Goal: Communication & Community: Answer question/provide support

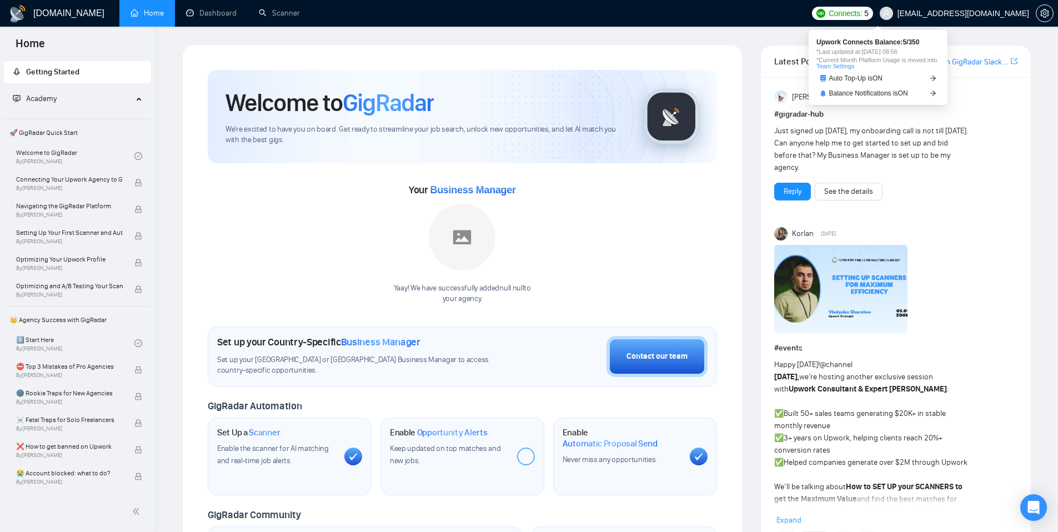
click at [862, 14] on span "Connects:" at bounding box center [845, 13] width 33 height 12
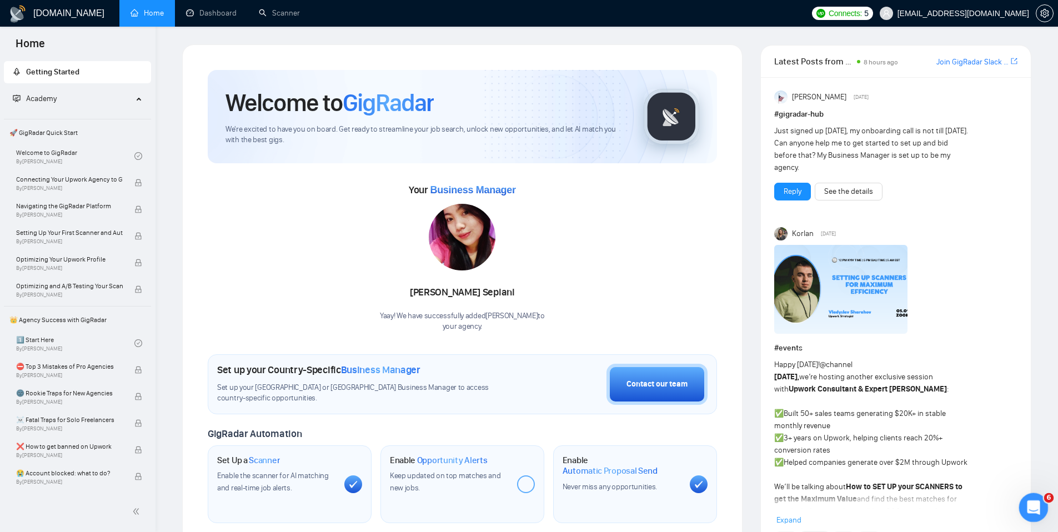
click at [1038, 507] on icon "Open Intercom Messenger" at bounding box center [1032, 506] width 18 height 18
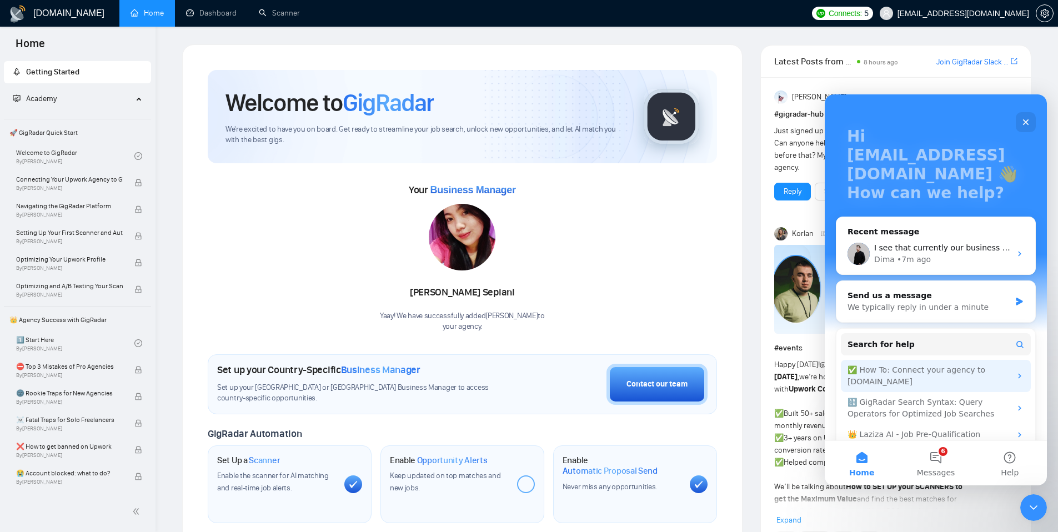
scroll to position [82, 0]
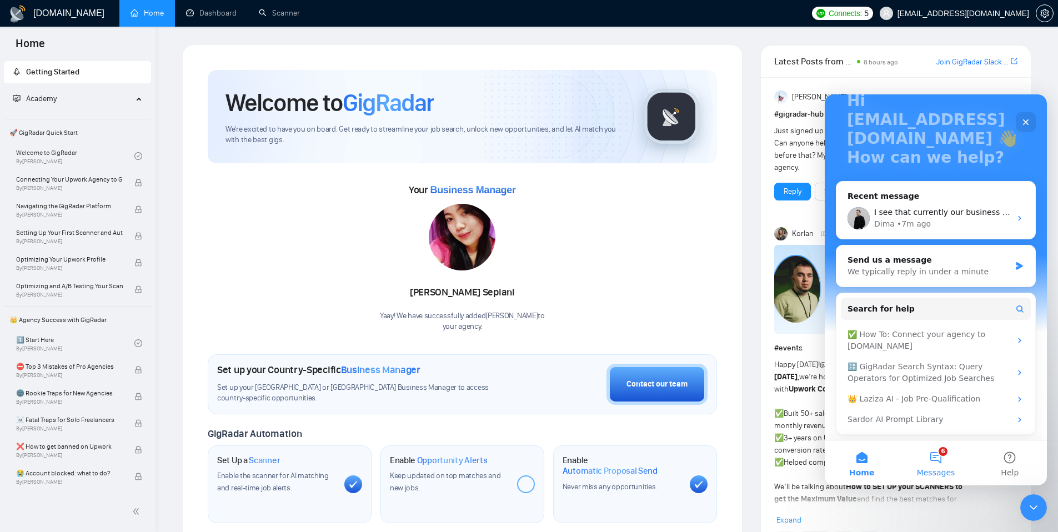
click at [947, 462] on button "6 Messages" at bounding box center [936, 463] width 74 height 44
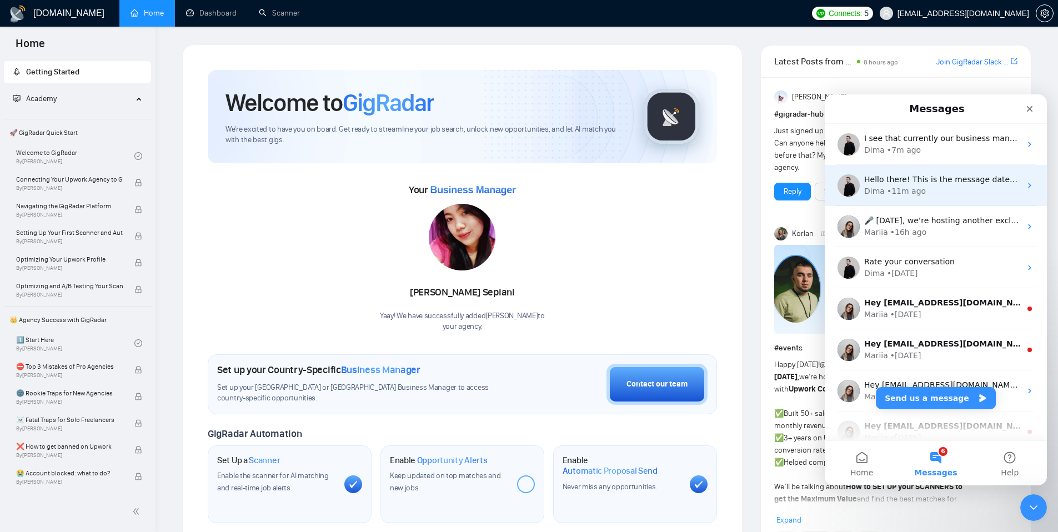
click at [947, 184] on span "Hello there! This is the message dated [DATE], so not really actual :)" at bounding box center [998, 179] width 267 height 9
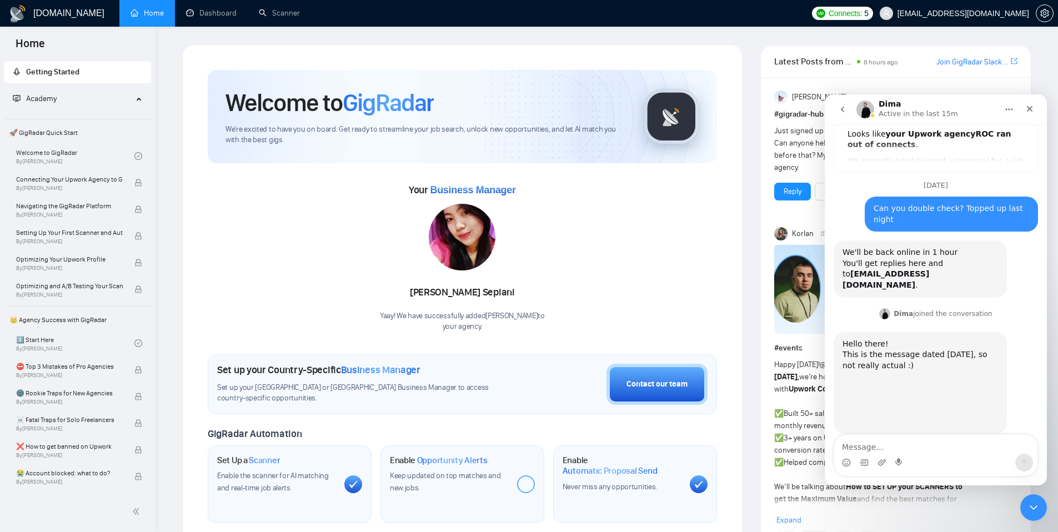
scroll to position [98, 0]
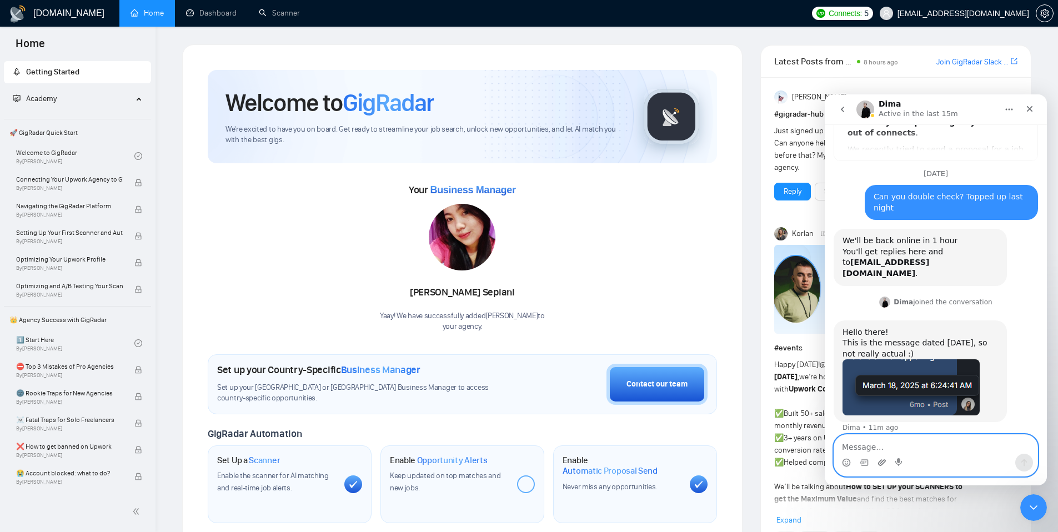
click at [881, 462] on icon "Upload attachment" at bounding box center [882, 463] width 8 height 6
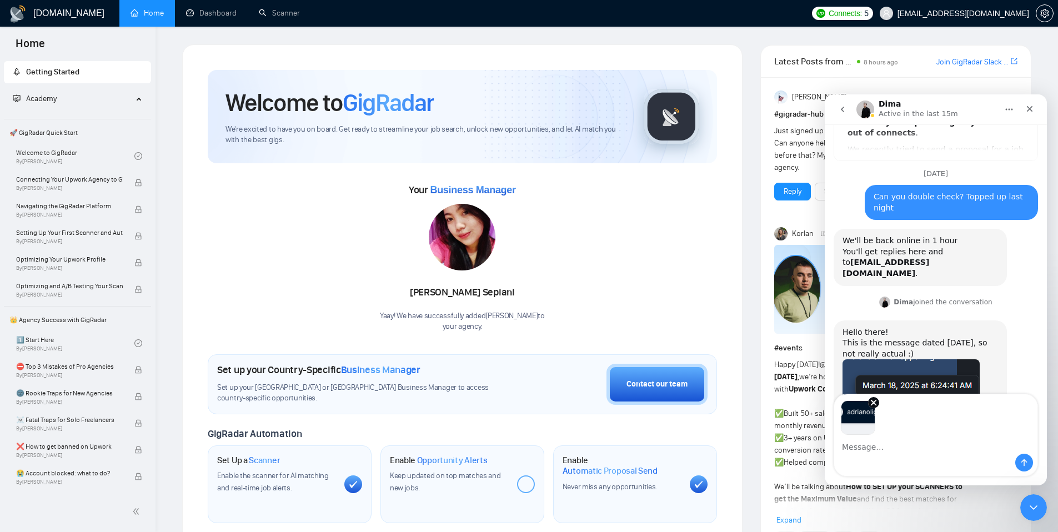
scroll to position [139, 0]
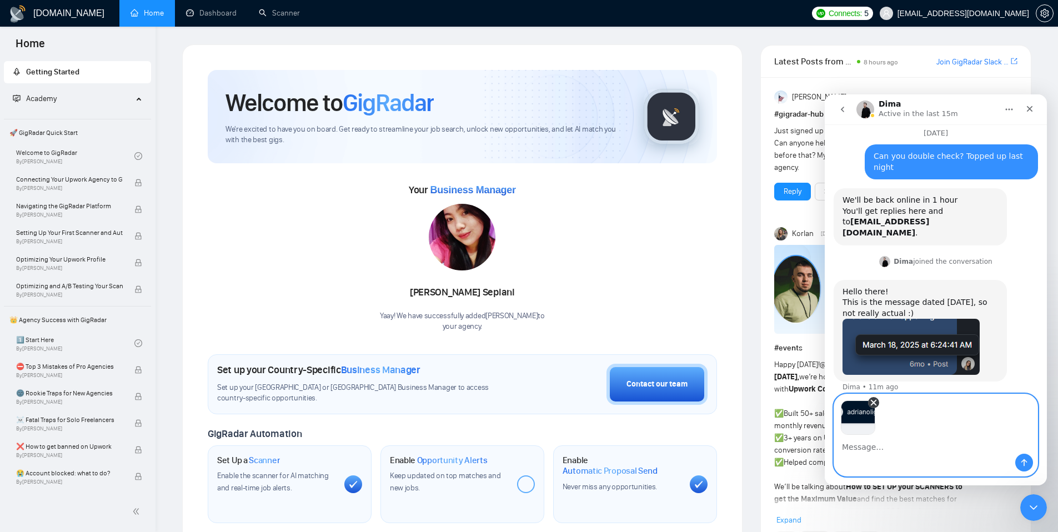
click at [872, 403] on icon "Remove image 1" at bounding box center [874, 403] width 10 height 10
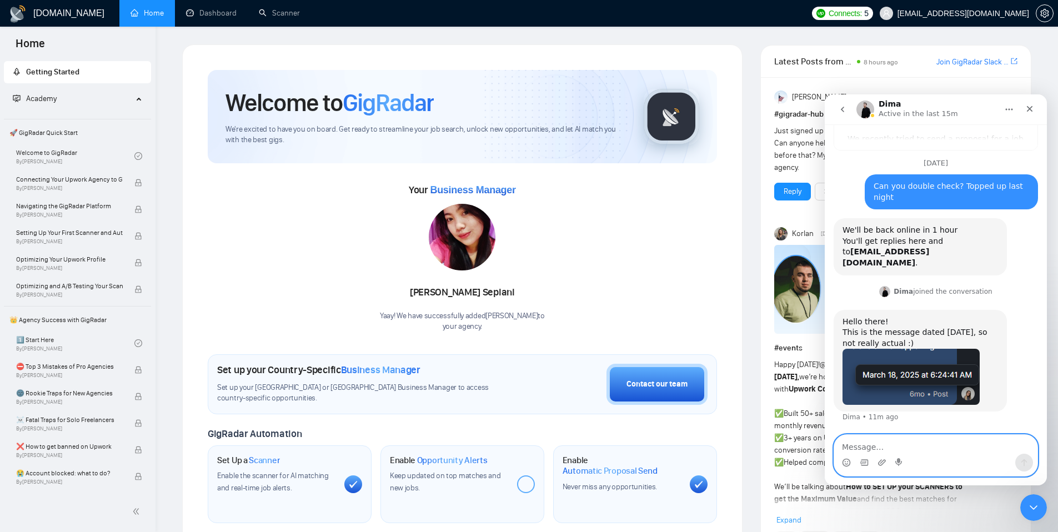
scroll to position [98, 0]
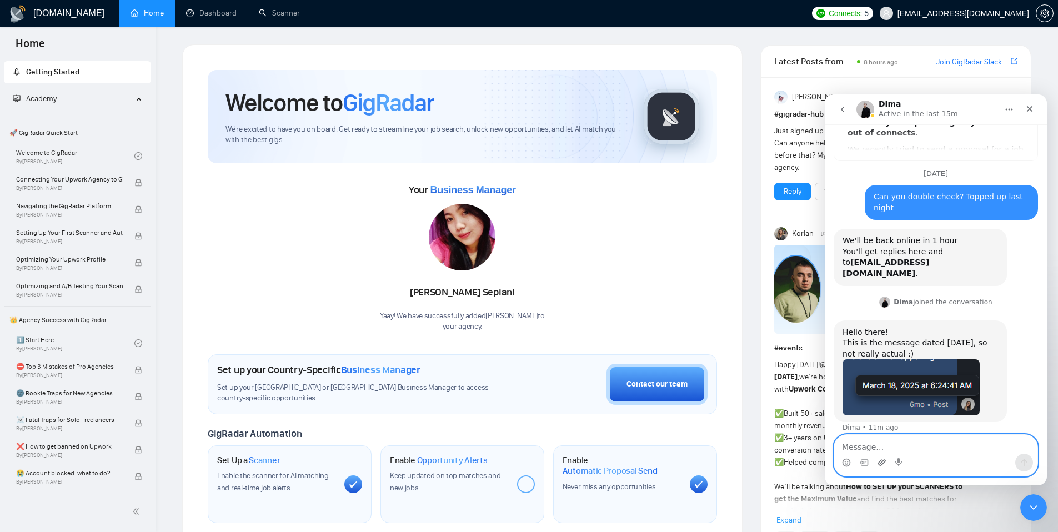
click at [886, 466] on icon "Upload attachment" at bounding box center [882, 462] width 9 height 9
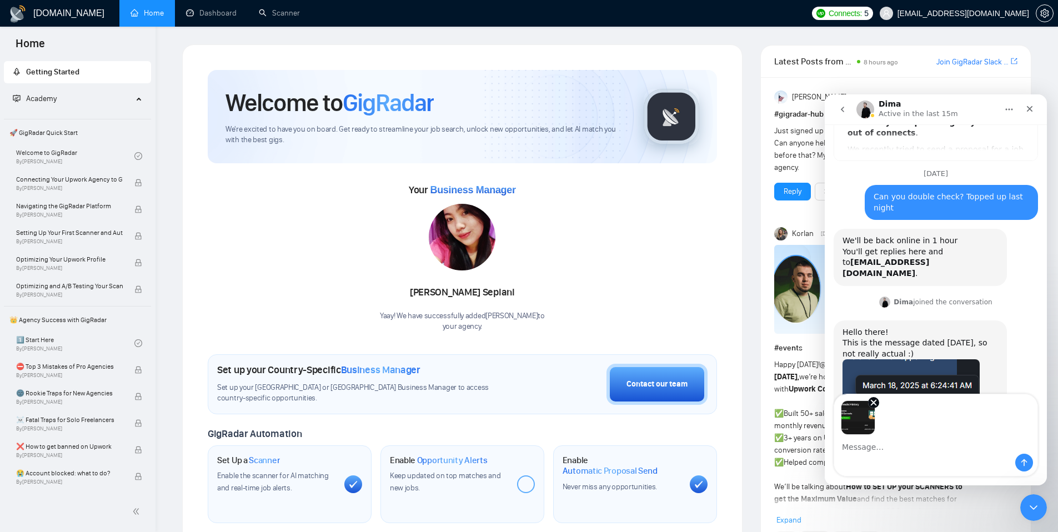
scroll to position [139, 0]
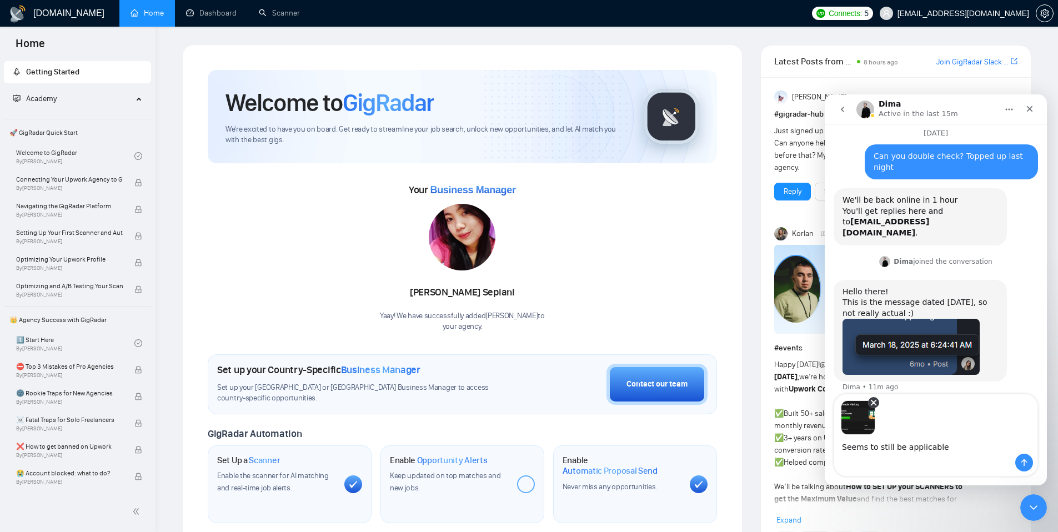
type textarea "Seems to still be applicable"
click at [876, 401] on icon "Remove image 1" at bounding box center [874, 403] width 10 height 10
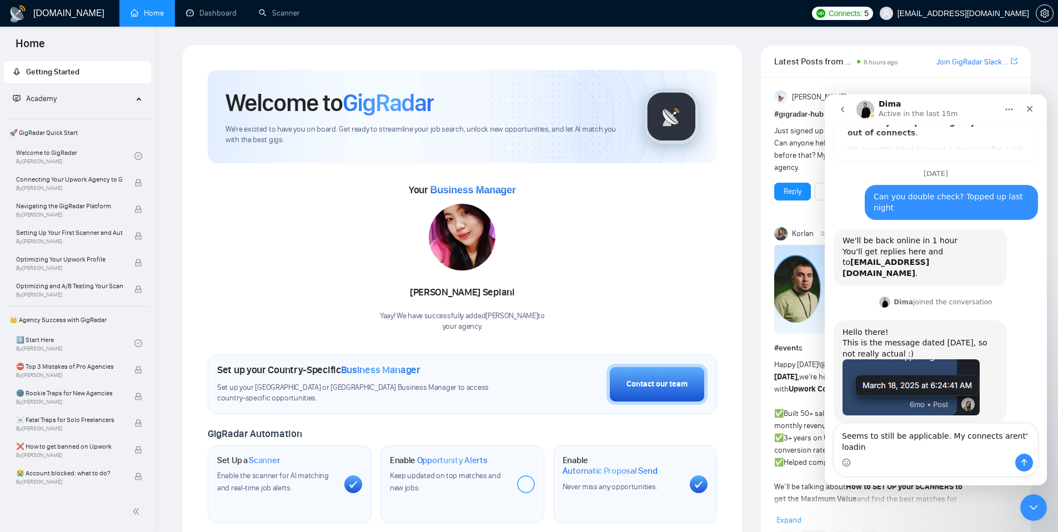
type textarea "Seems to still be applicable. My connects arent' loading"
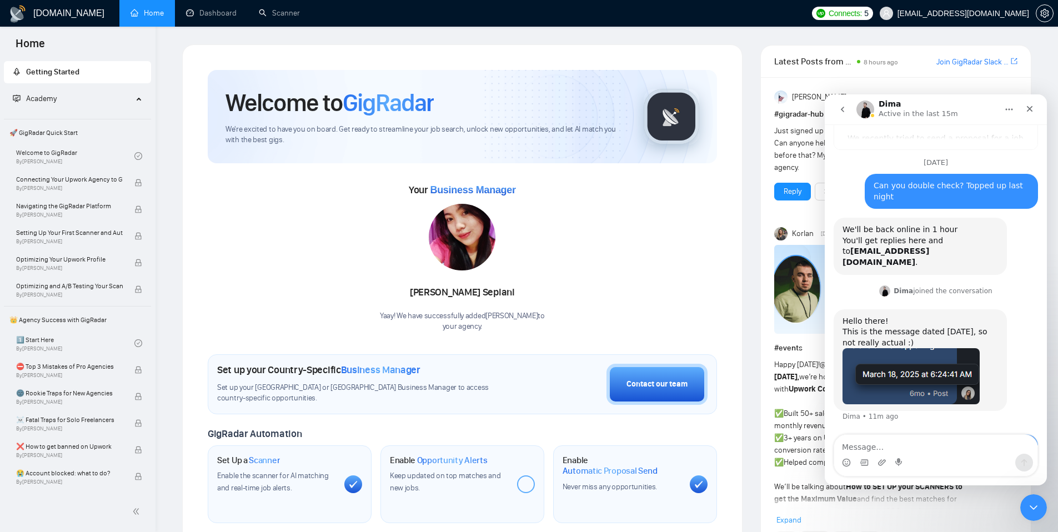
scroll to position [142, 0]
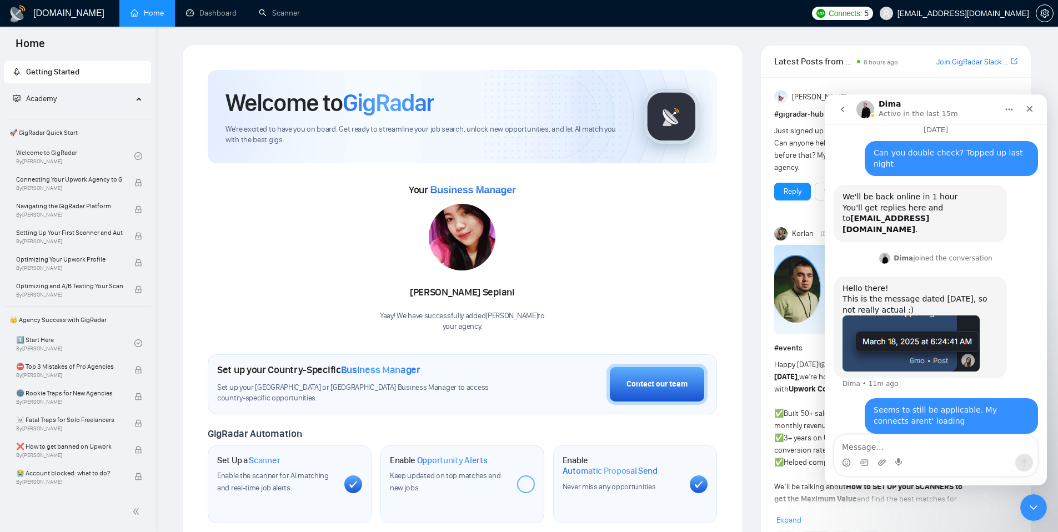
click at [884, 470] on div "Intercom messenger" at bounding box center [882, 463] width 9 height 18
click at [881, 465] on icon "Upload attachment" at bounding box center [882, 462] width 9 height 9
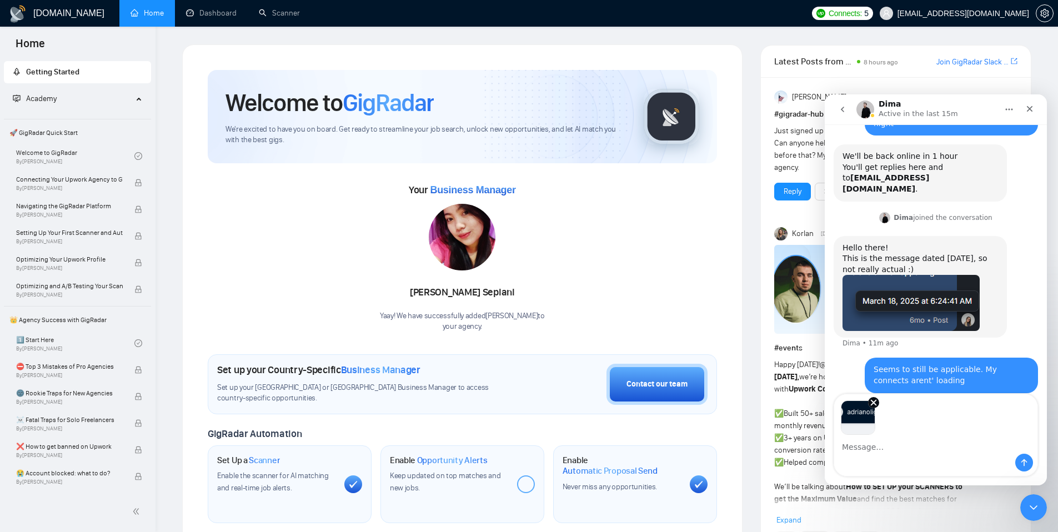
scroll to position [183, 0]
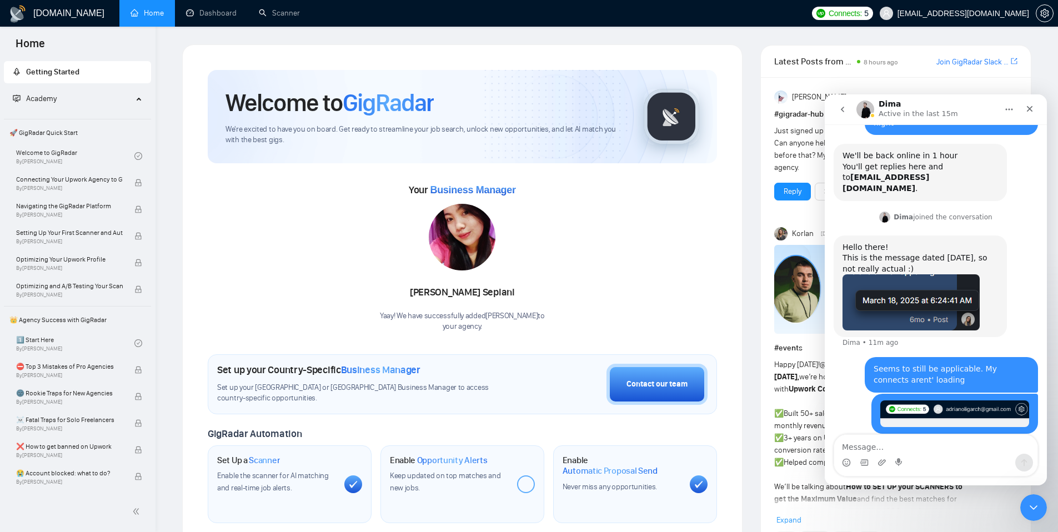
click at [887, 466] on div "Intercom messenger" at bounding box center [936, 463] width 203 height 18
click at [883, 463] on icon "Upload attachment" at bounding box center [882, 462] width 9 height 9
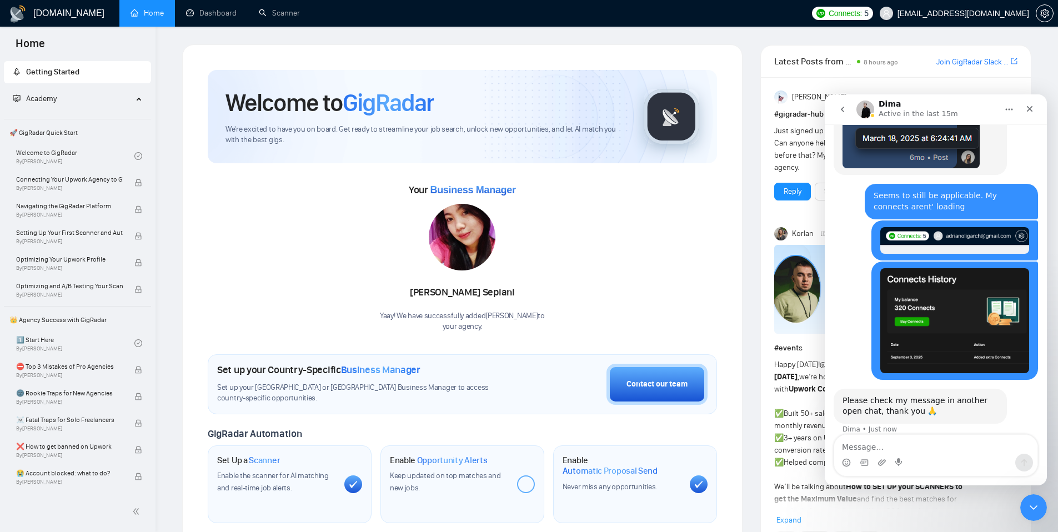
scroll to position [347, 0]
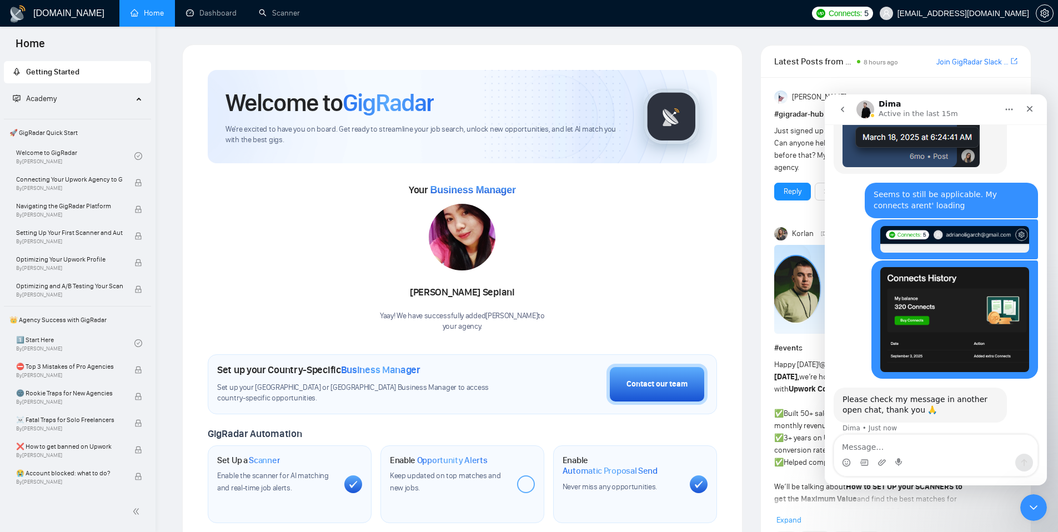
click at [848, 109] on button "go back" at bounding box center [842, 109] width 21 height 21
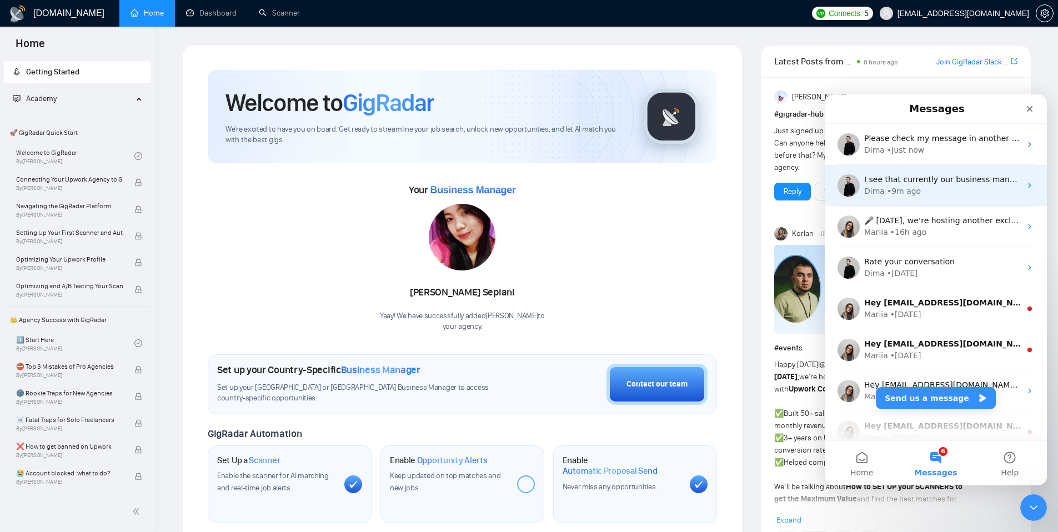
click at [935, 192] on div "Dima • 9m ago" at bounding box center [943, 192] width 157 height 12
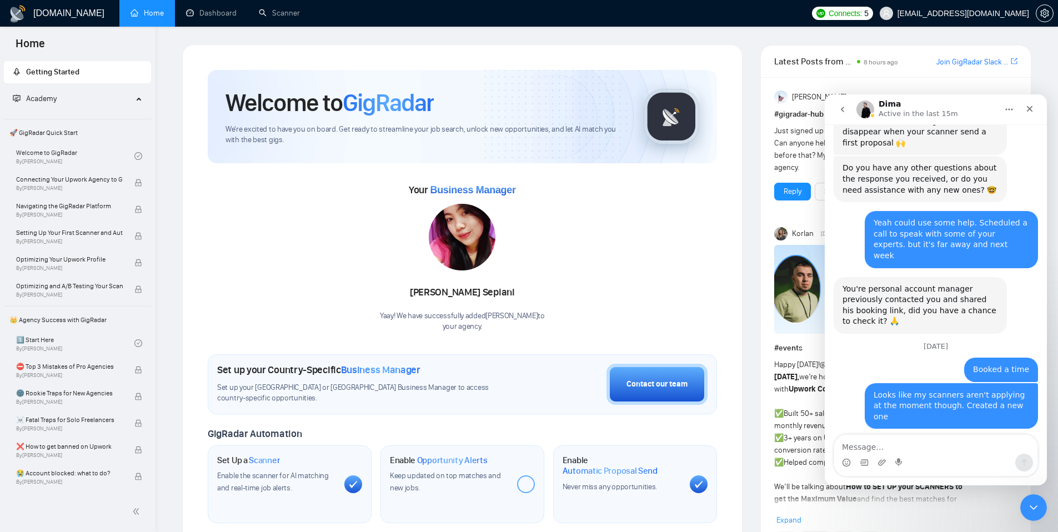
scroll to position [2254, 0]
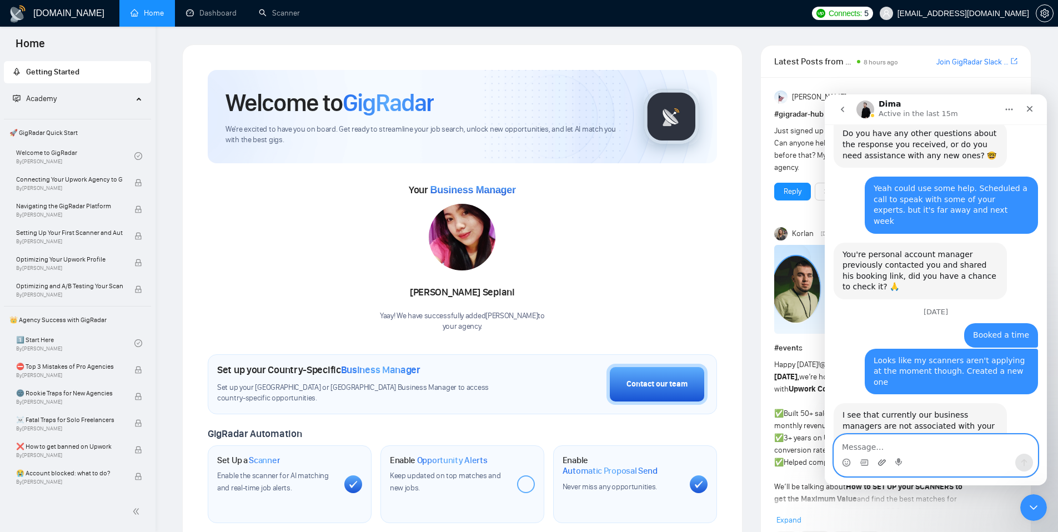
click at [880, 461] on icon "Upload attachment" at bounding box center [882, 463] width 8 height 6
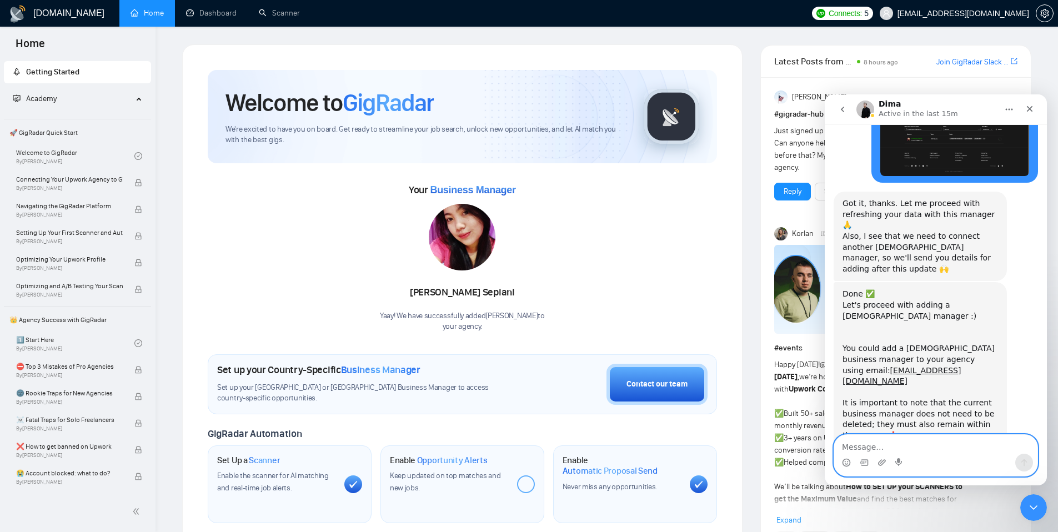
scroll to position [2690, 0]
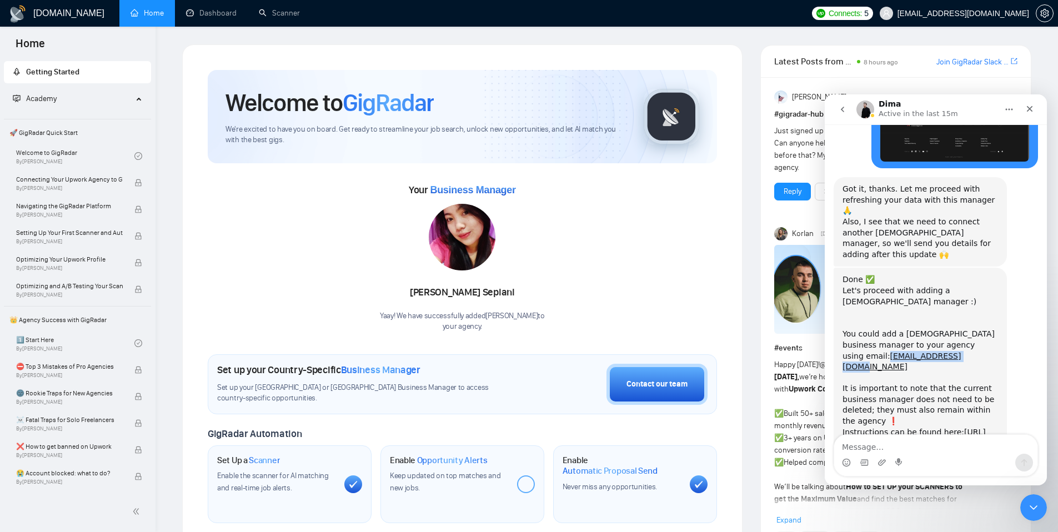
drag, startPoint x: 928, startPoint y: 246, endPoint x: 840, endPoint y: 249, distance: 89.0
click at [840, 268] on div "Done ✅ Let's proceed with adding a [DEMOGRAPHIC_DATA] manager :) You could add …" at bounding box center [920, 389] width 173 height 242
copy link "[EMAIL_ADDRESS][DOMAIN_NAME]"
click at [935, 428] on link "[URL][DOMAIN_NAME]" at bounding box center [914, 438] width 143 height 20
click at [867, 443] on textarea "Message…" at bounding box center [936, 444] width 203 height 19
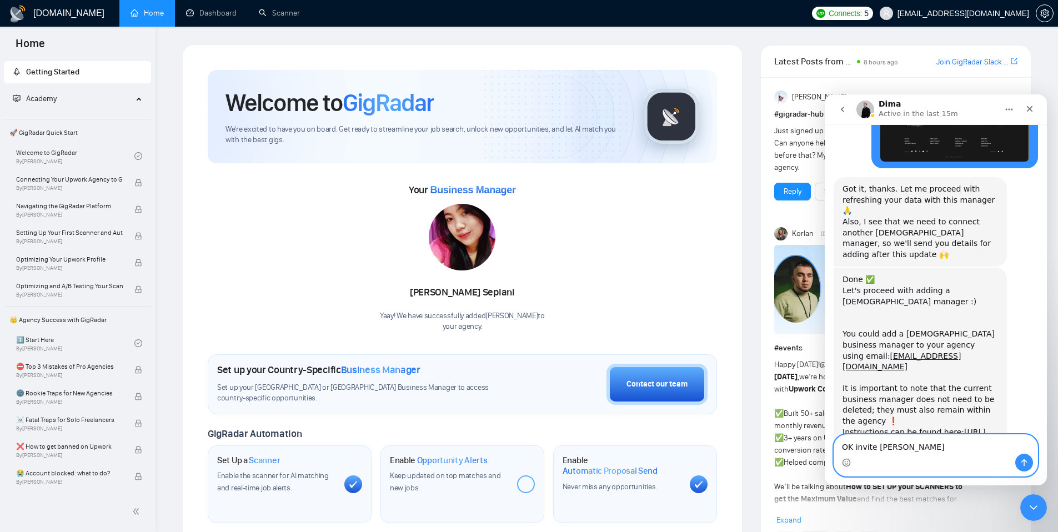
type textarea "OK invite sent"
